Goal: Information Seeking & Learning: Learn about a topic

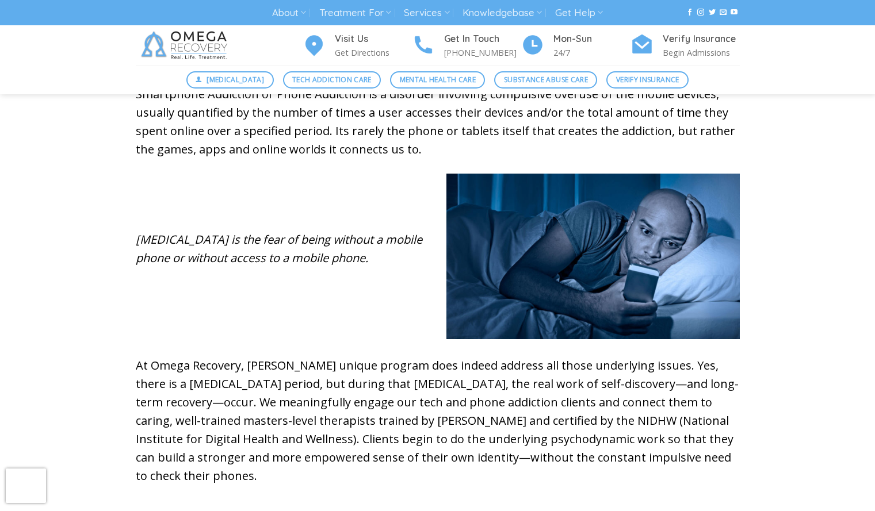
scroll to position [468, 0]
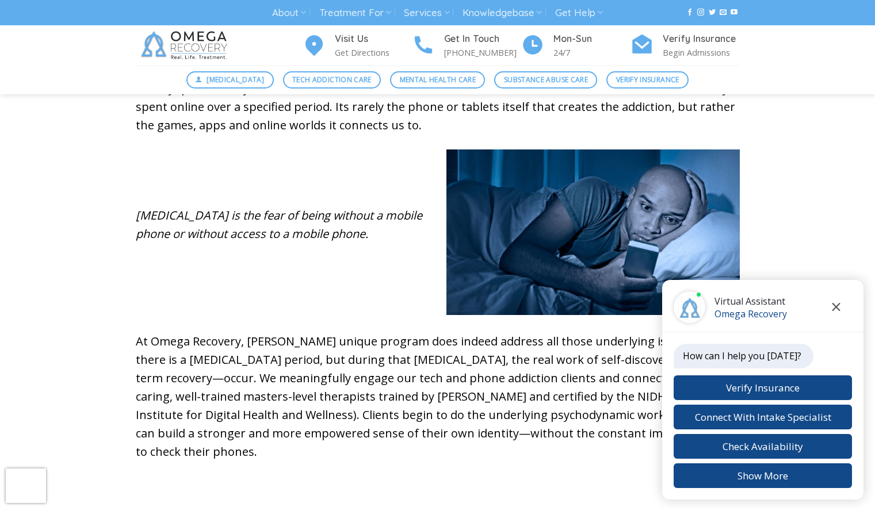
click at [836, 303] on icon "Close chat" at bounding box center [835, 307] width 9 height 8
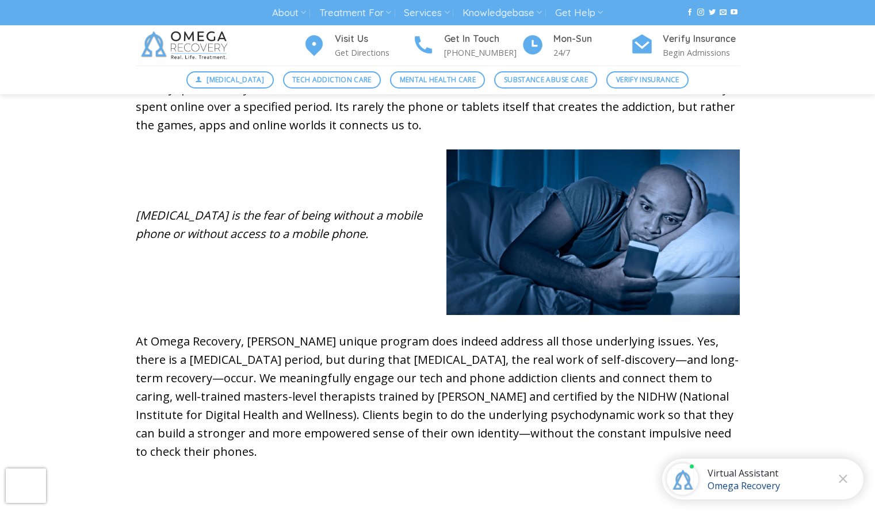
drag, startPoint x: 708, startPoint y: 292, endPoint x: 807, endPoint y: 240, distance: 111.6
click at [807, 240] on div "What is Considered a Phone Addiction? Smartphone Addiction or Phone Addiction i…" at bounding box center [437, 255] width 875 height 476
